Goal: Transaction & Acquisition: Book appointment/travel/reservation

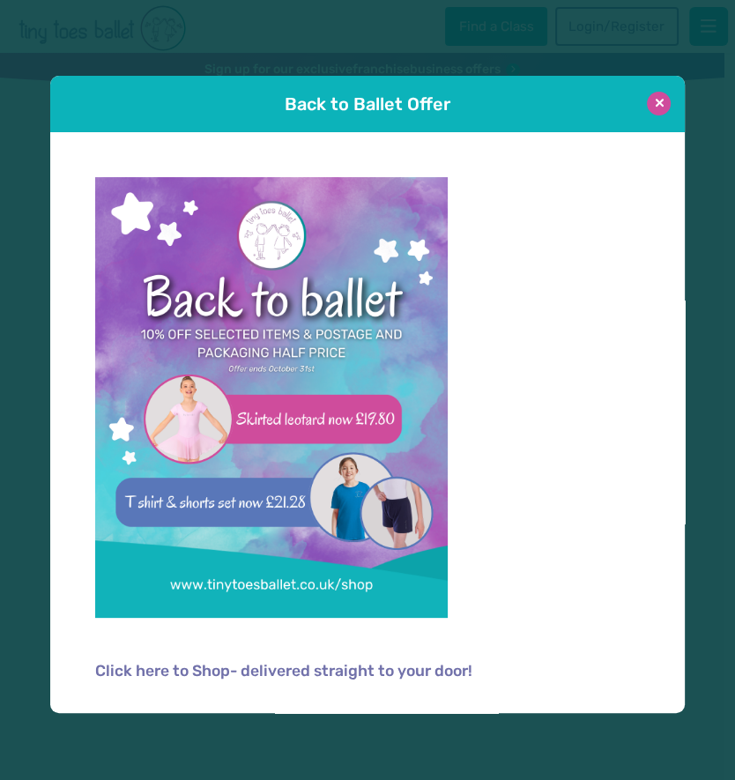
click at [662, 107] on button at bounding box center [659, 104] width 24 height 24
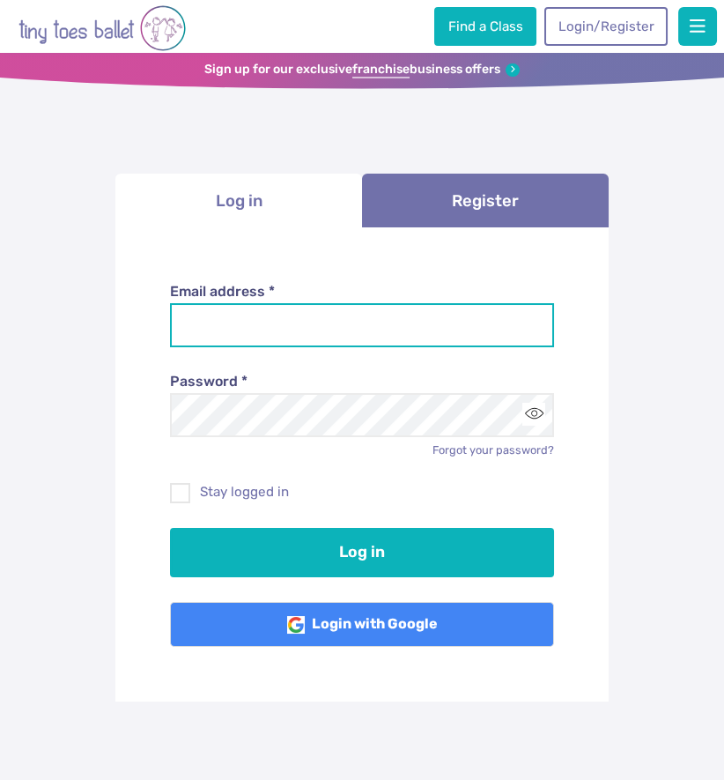
click at [297, 322] on input "Email address *" at bounding box center [362, 325] width 385 height 44
type input "*"
type input "**********"
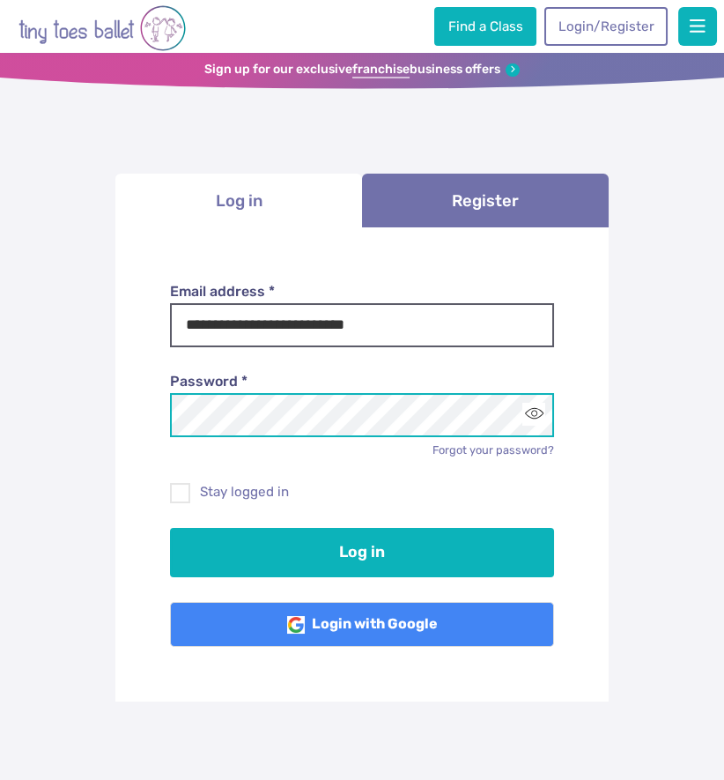
click at [170, 528] on button "Log in" at bounding box center [362, 552] width 385 height 49
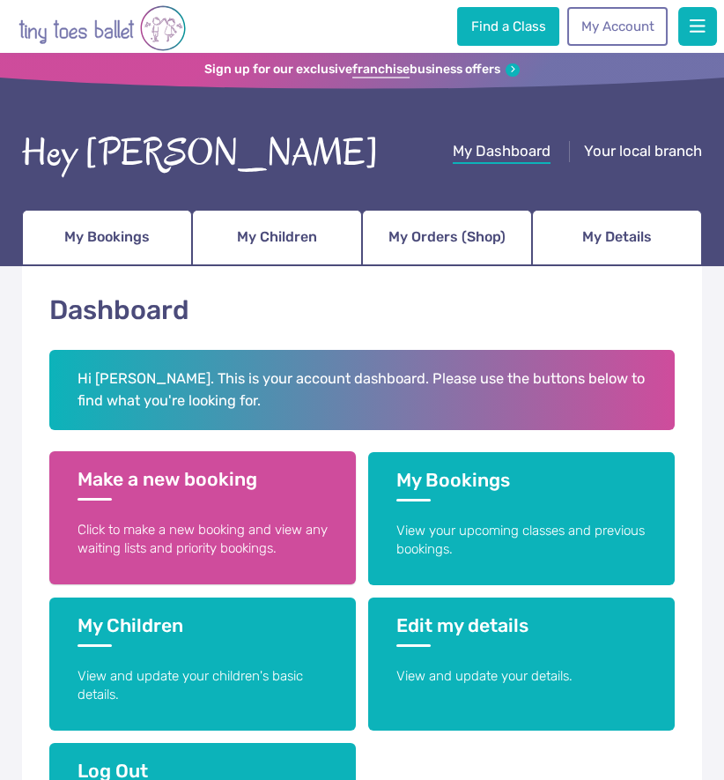
click at [254, 517] on link "Make a new booking Click to make a new booking and view any waiting lists and p…" at bounding box center [202, 517] width 307 height 133
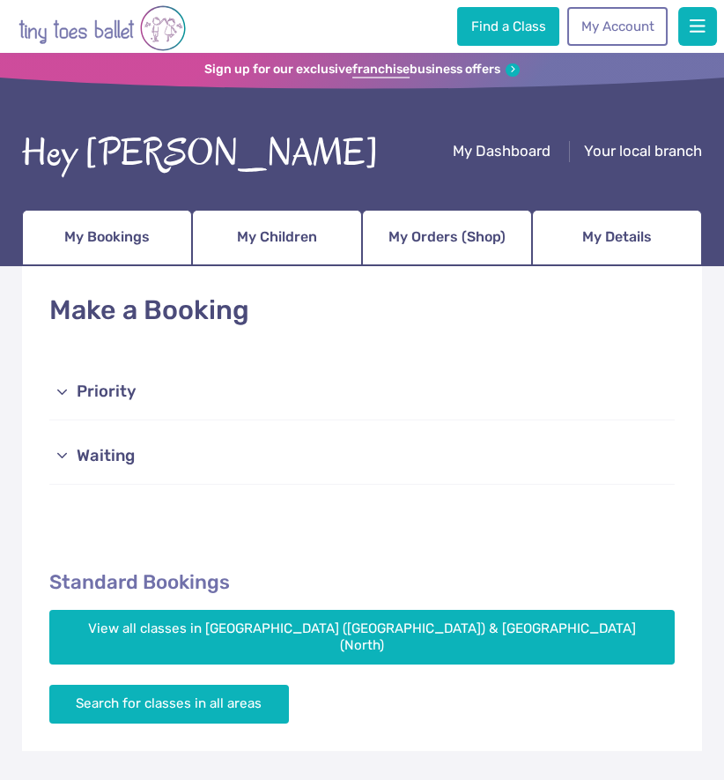
scroll to position [70, 0]
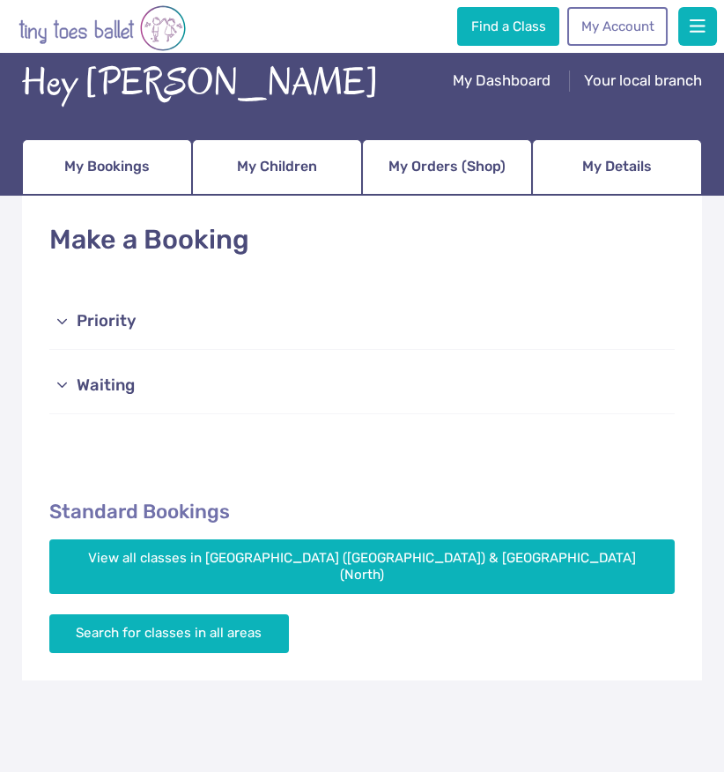
click at [88, 329] on link "Priority" at bounding box center [362, 321] width 626 height 56
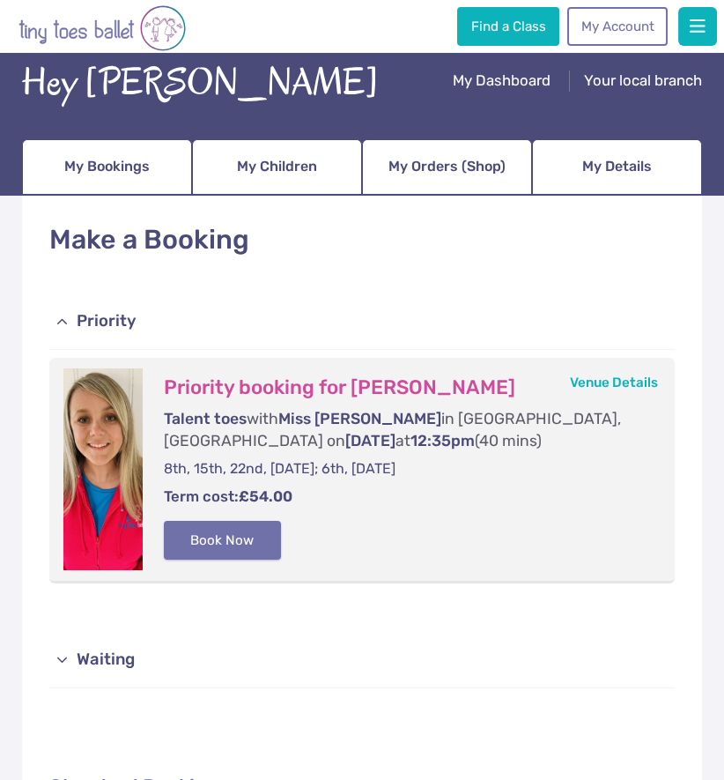
click at [206, 543] on button "Book Now" at bounding box center [223, 540] width 118 height 39
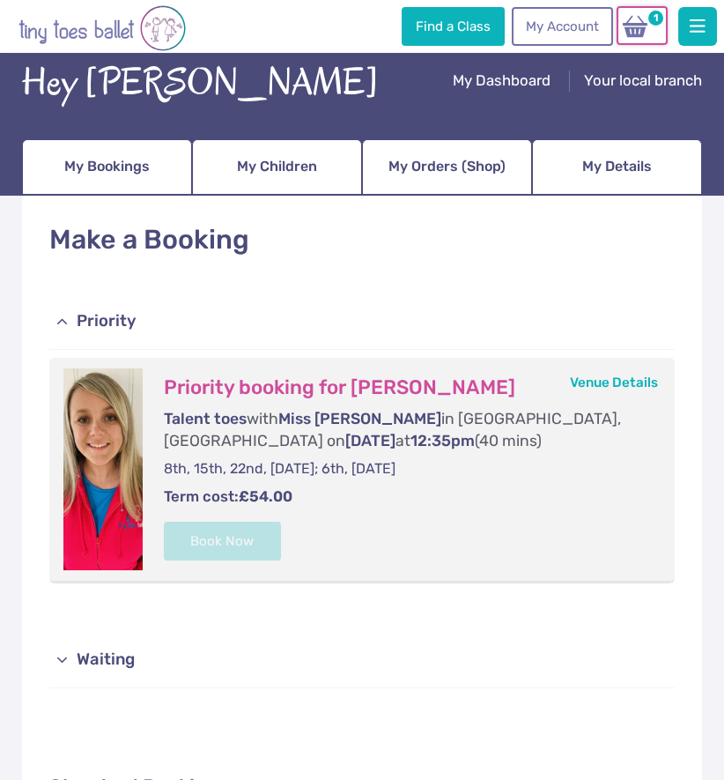
click at [641, 28] on img at bounding box center [634, 26] width 33 height 25
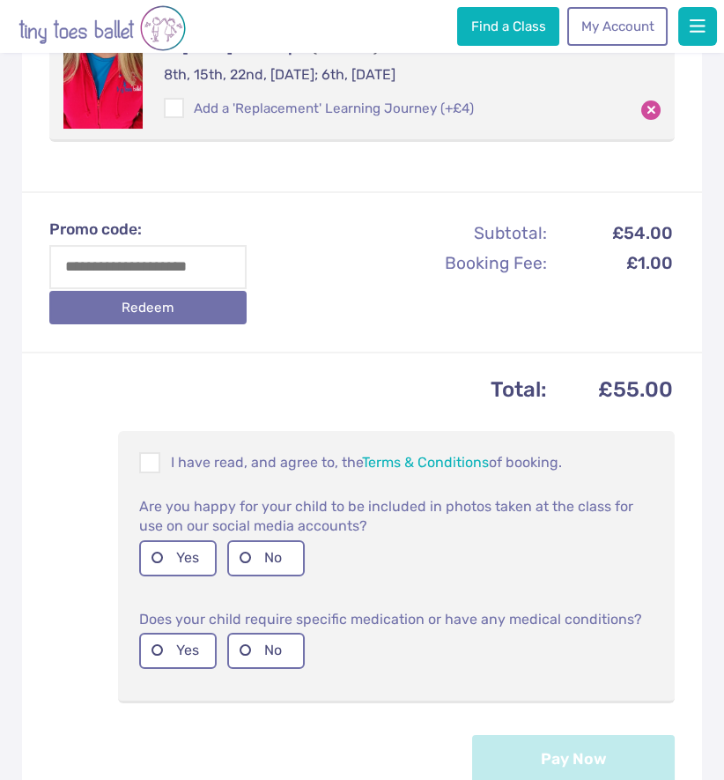
scroll to position [423, 0]
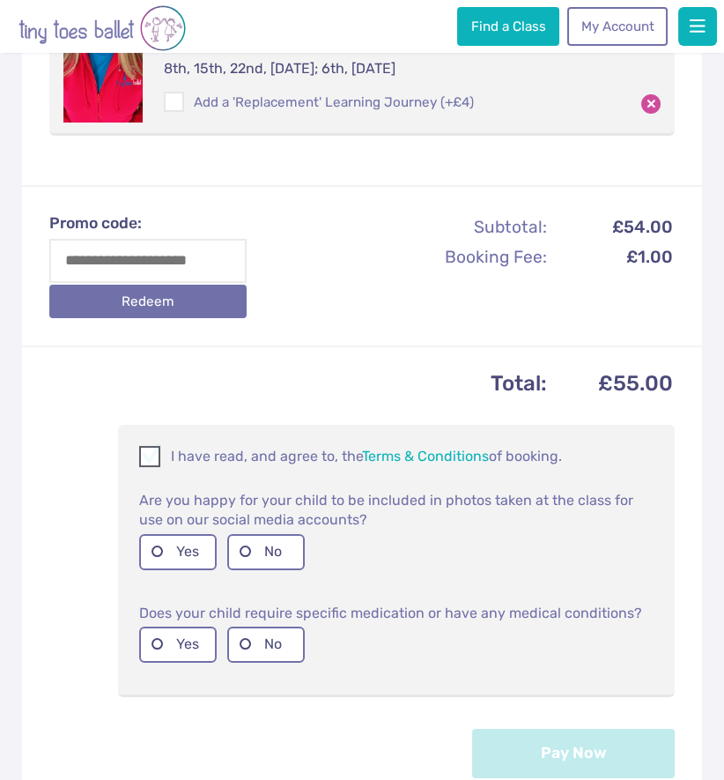
click at [155, 453] on span at bounding box center [150, 459] width 19 height 17
click at [168, 546] on label "Yes" at bounding box center [178, 552] width 78 height 36
click at [159, 632] on label "Yes" at bounding box center [178, 644] width 78 height 36
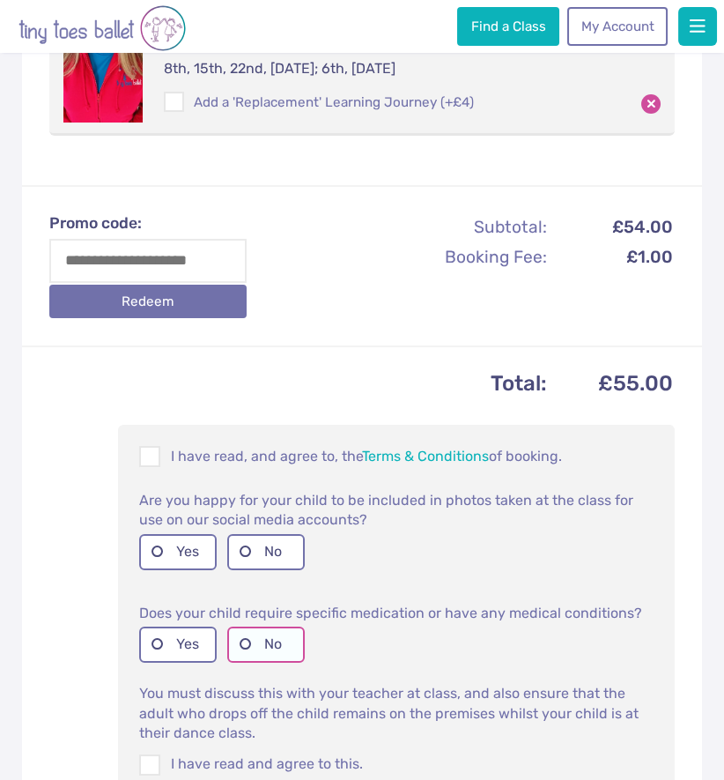
click at [277, 648] on label "No" at bounding box center [266, 644] width 78 height 36
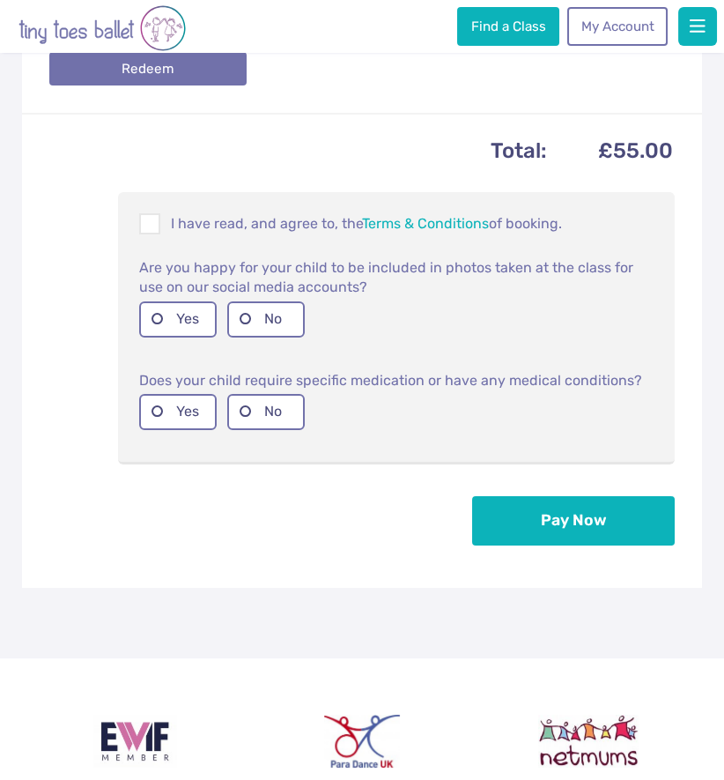
scroll to position [705, 0]
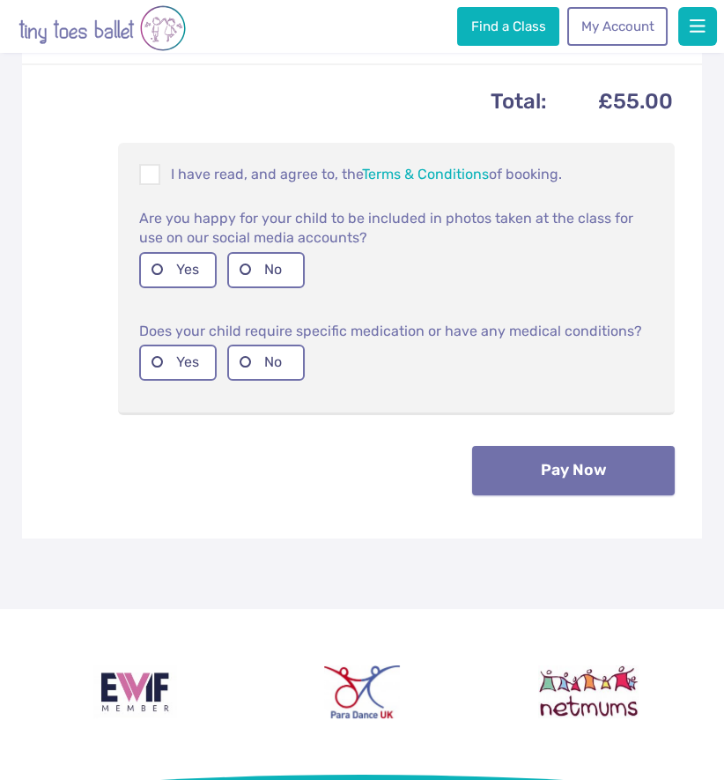
click at [590, 470] on button "Pay Now" at bounding box center [573, 470] width 203 height 49
